Goal: Task Accomplishment & Management: Use online tool/utility

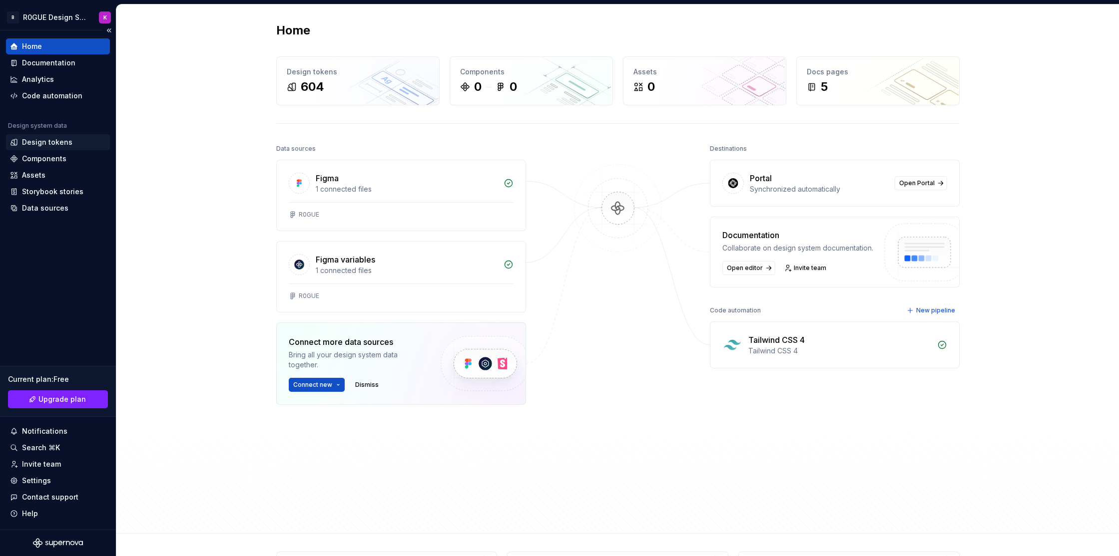
click at [45, 148] on div "Design tokens" at bounding box center [58, 142] width 104 height 16
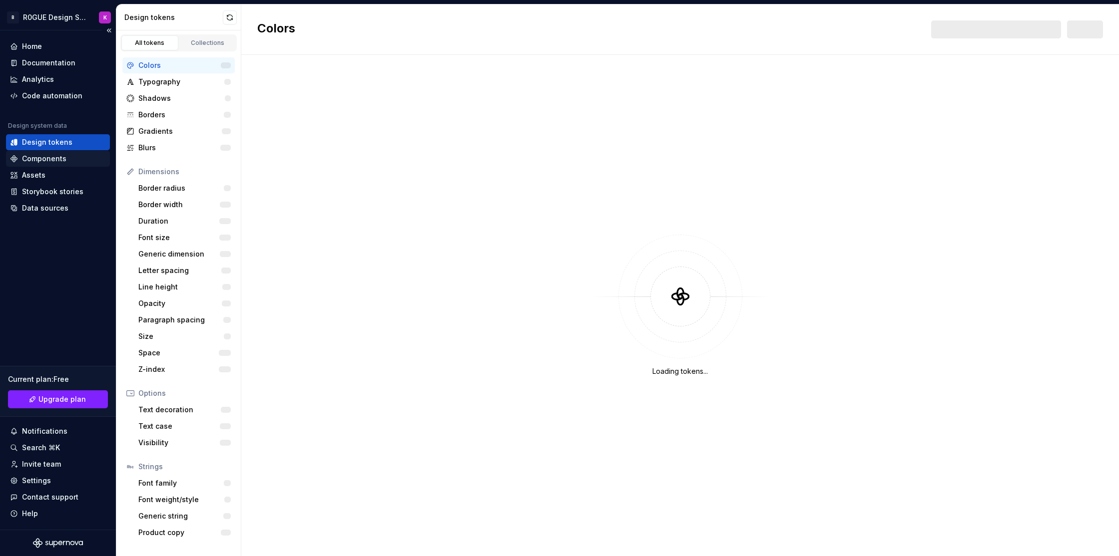
click at [44, 157] on div "Components" at bounding box center [44, 159] width 44 height 10
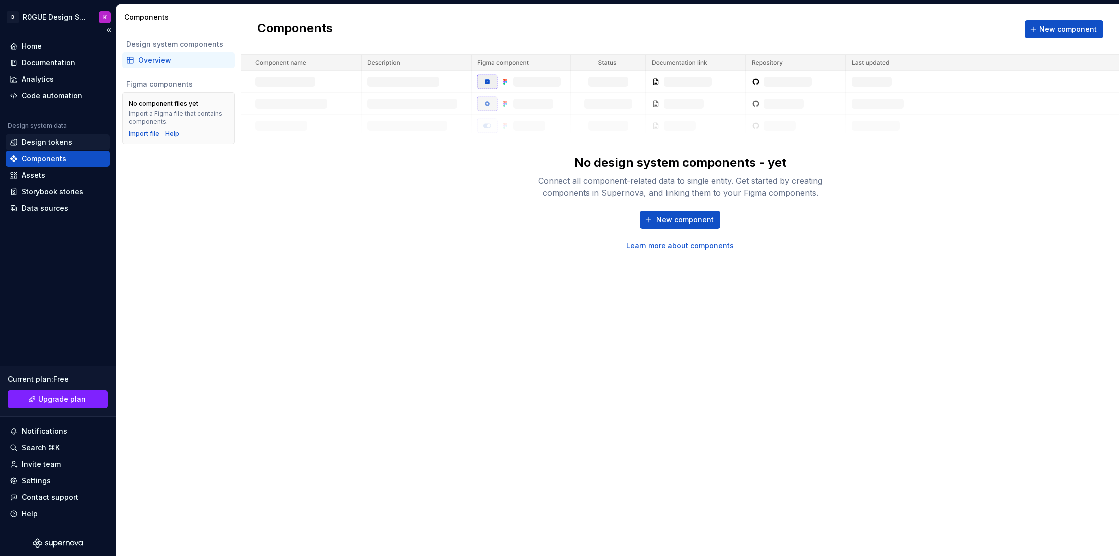
click at [49, 144] on div "Design tokens" at bounding box center [47, 142] width 50 height 10
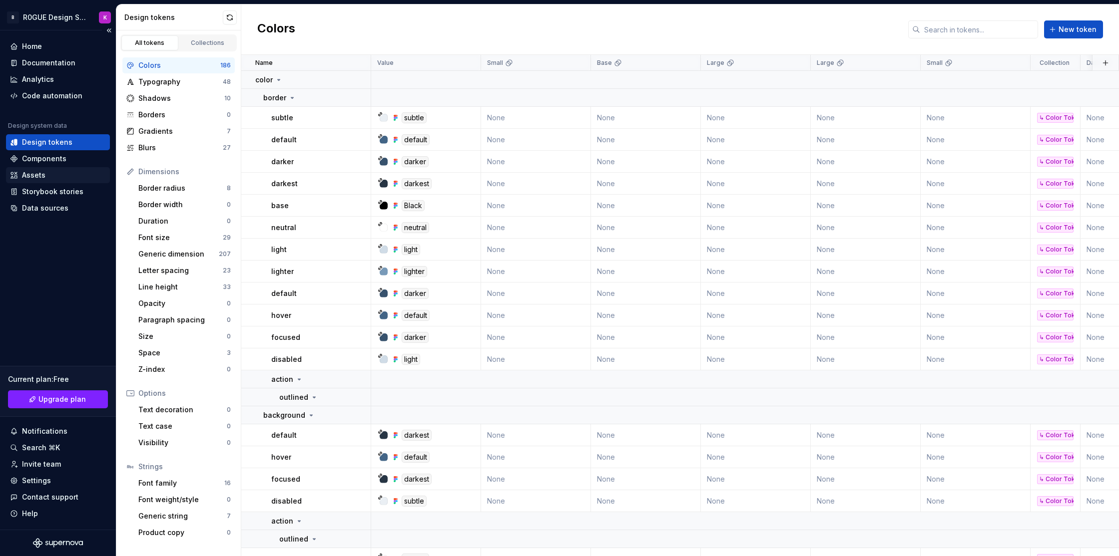
click at [50, 168] on div "Assets" at bounding box center [58, 175] width 104 height 16
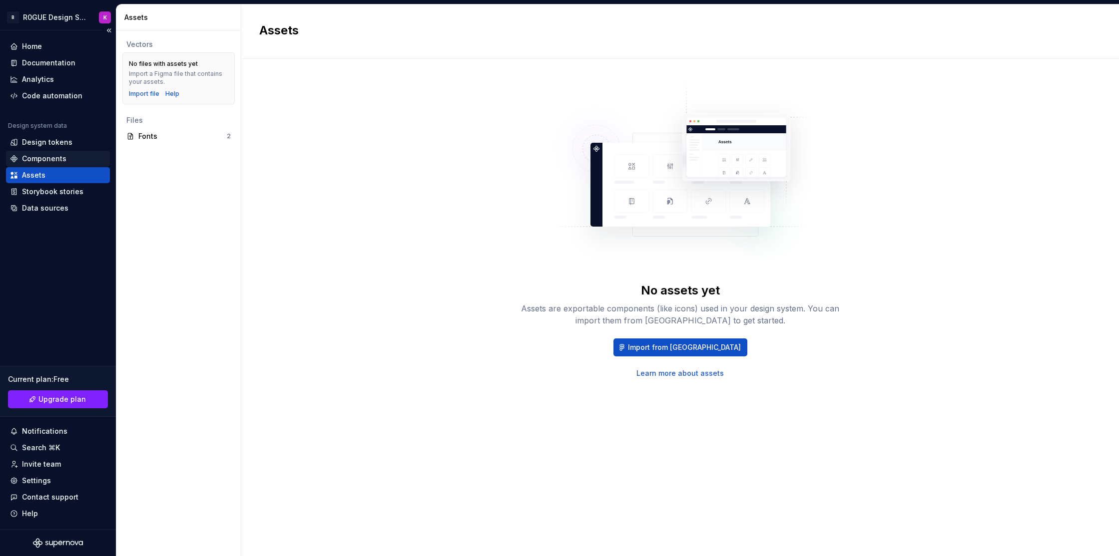
click at [57, 152] on div "Components" at bounding box center [58, 159] width 104 height 16
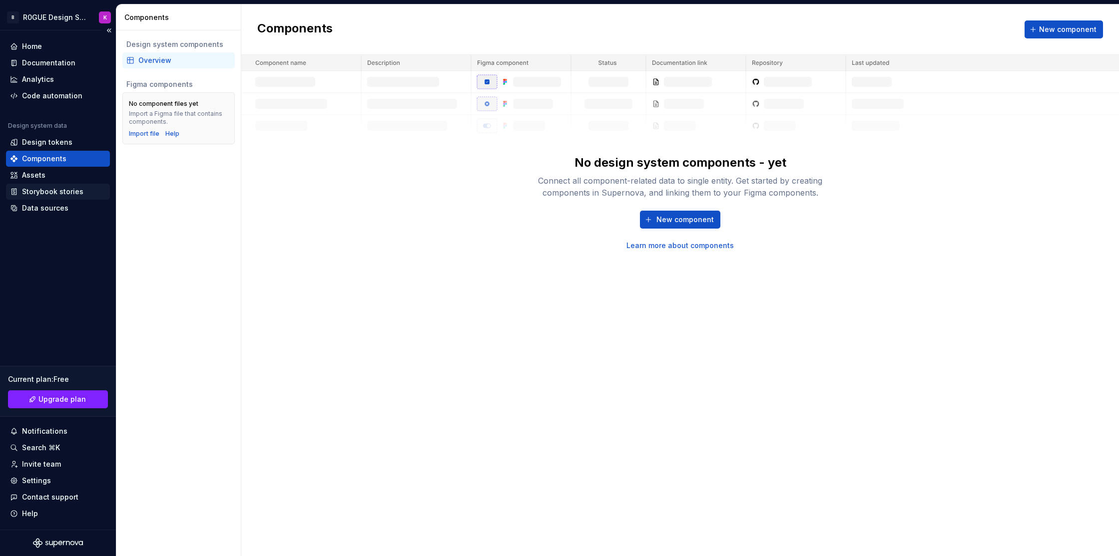
click at [55, 191] on div "Storybook stories" at bounding box center [52, 192] width 61 height 10
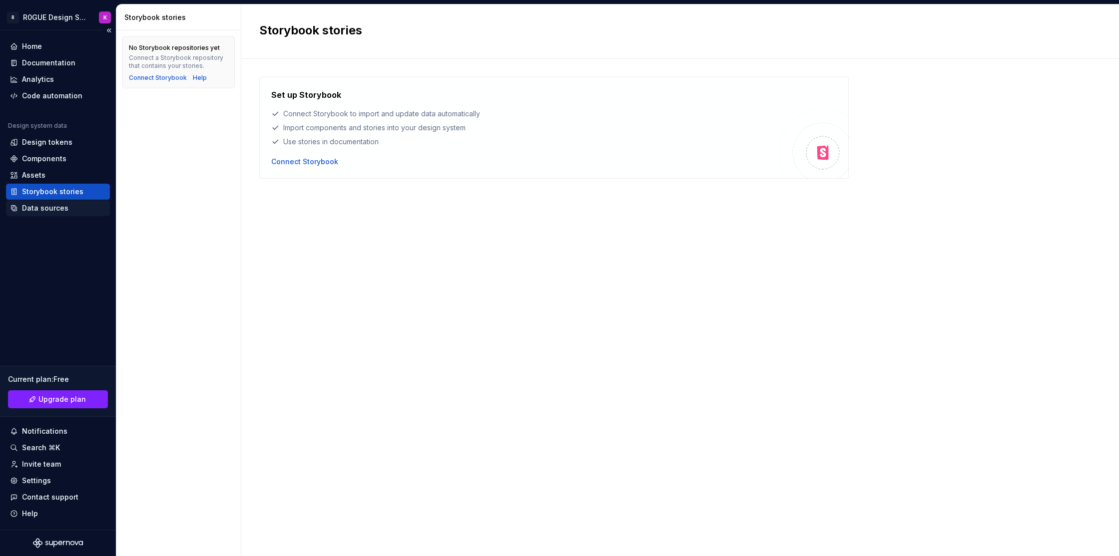
click at [59, 206] on div "Data sources" at bounding box center [45, 208] width 46 height 10
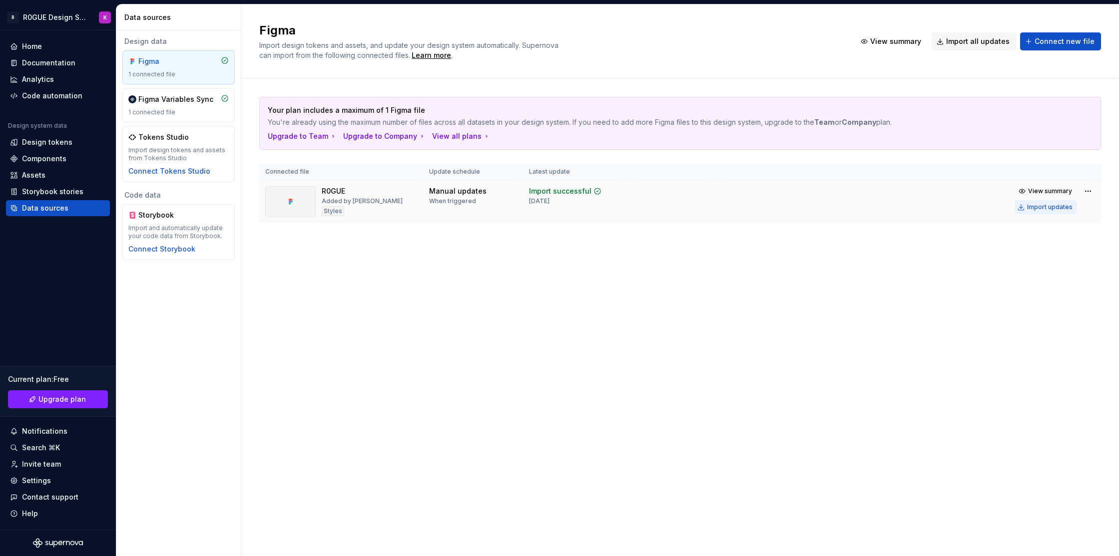
click at [1066, 207] on div "Import updates" at bounding box center [1049, 207] width 45 height 8
click at [65, 147] on div "Design tokens" at bounding box center [47, 142] width 50 height 10
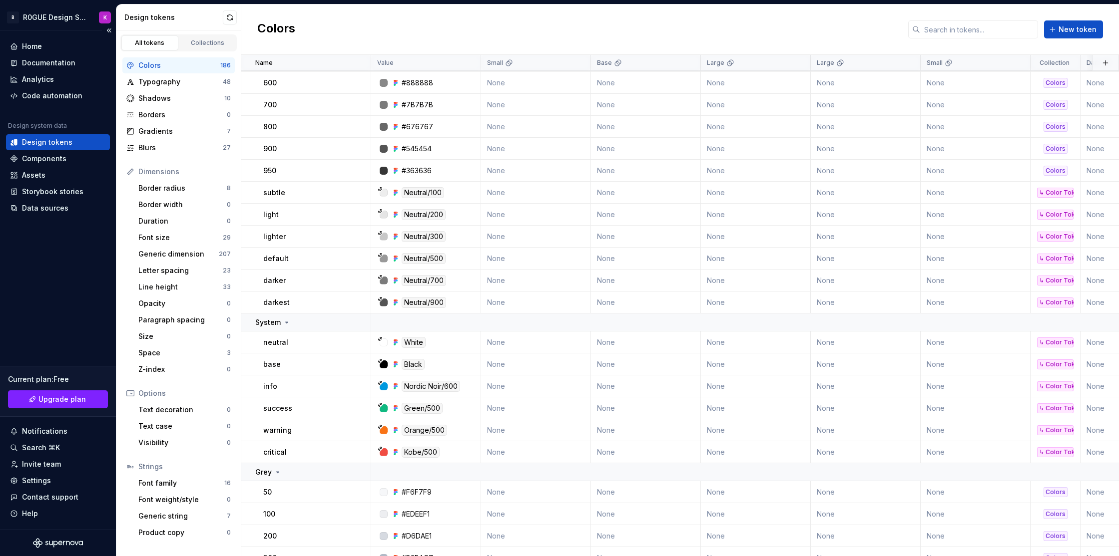
scroll to position [76, 0]
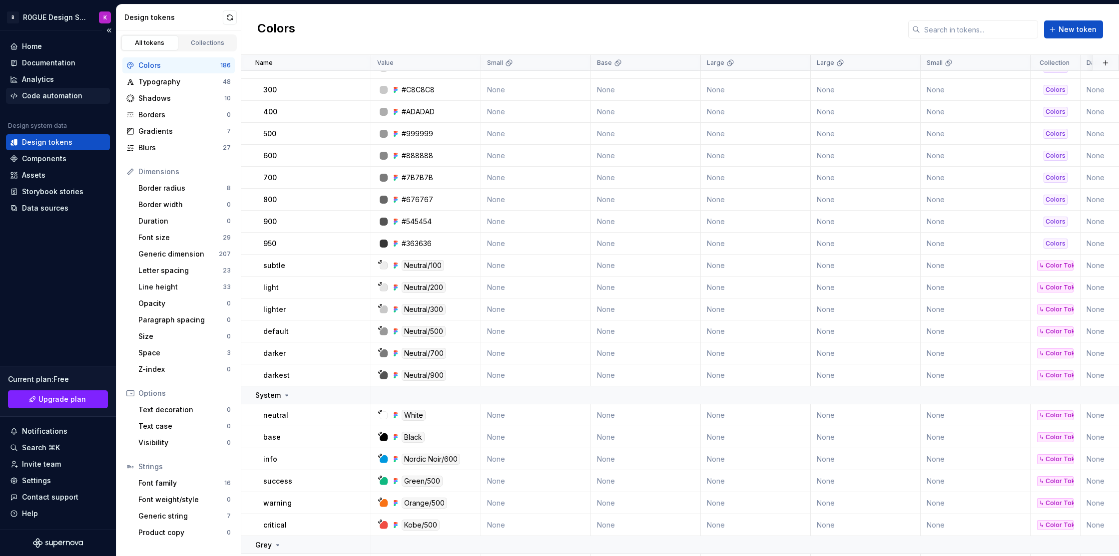
click at [67, 95] on div "Code automation" at bounding box center [52, 96] width 60 height 10
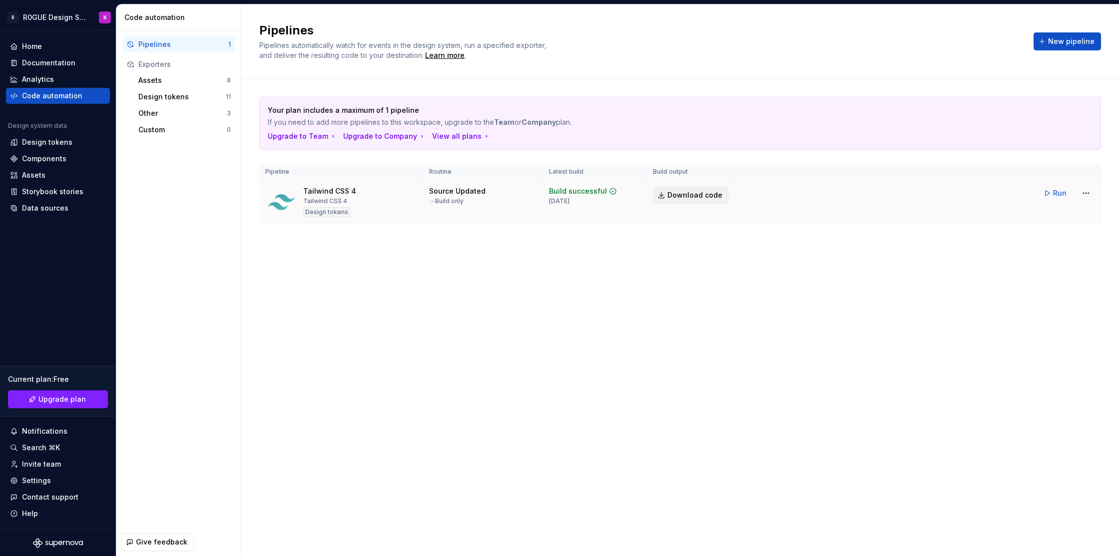
click at [669, 195] on span "Download code" at bounding box center [694, 195] width 55 height 10
